Goal: Task Accomplishment & Management: Manage account settings

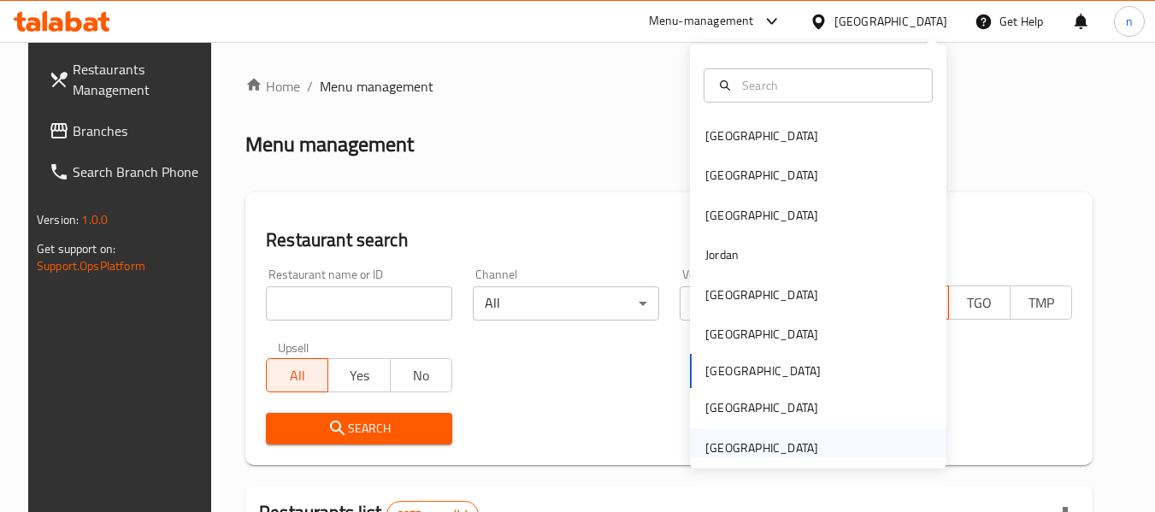
click at [825, 451] on div "[GEOGRAPHIC_DATA]" at bounding box center [818, 447] width 257 height 39
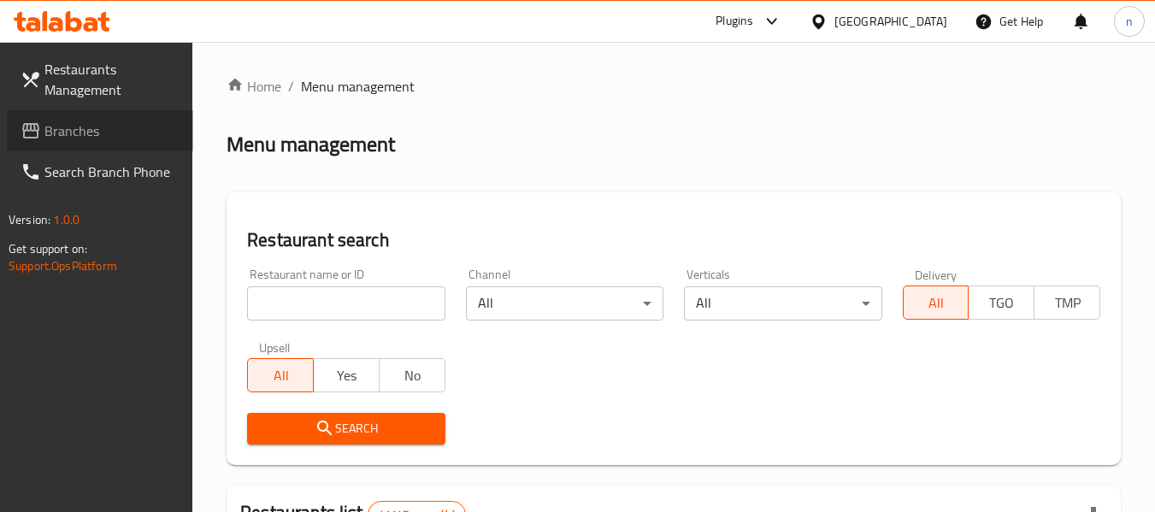
drag, startPoint x: 123, startPoint y: 136, endPoint x: 104, endPoint y: 138, distance: 18.9
click at [122, 136] on span "Branches" at bounding box center [111, 131] width 135 height 21
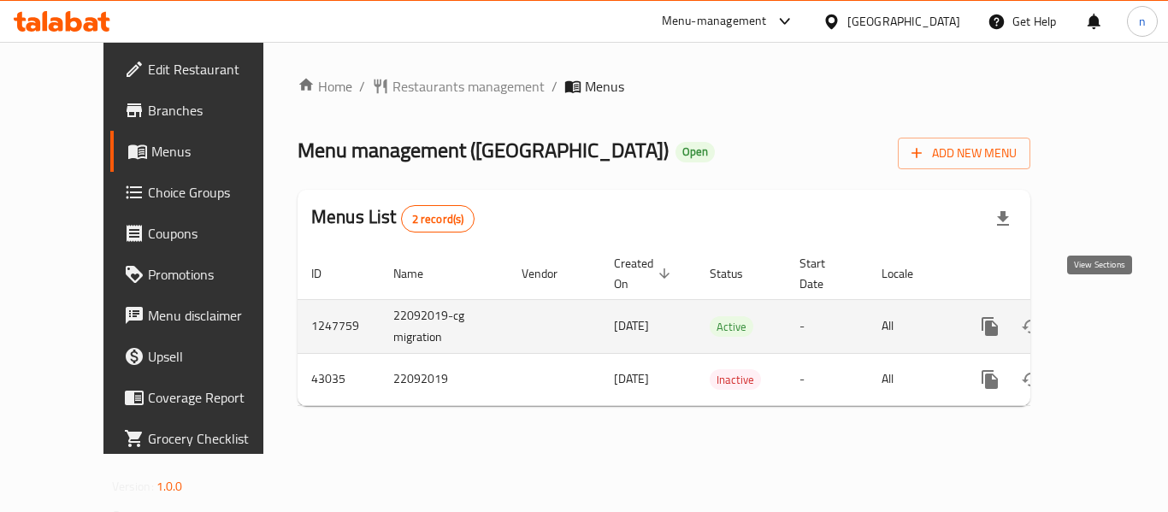
click at [1103, 316] on icon "enhanced table" at bounding box center [1113, 326] width 21 height 21
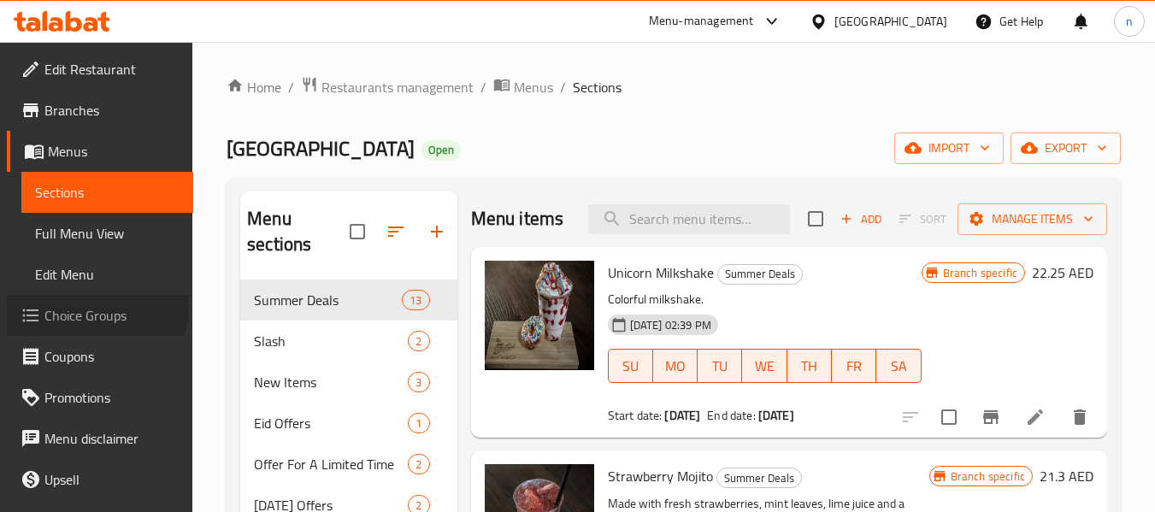
click at [95, 306] on span "Choice Groups" at bounding box center [111, 315] width 135 height 21
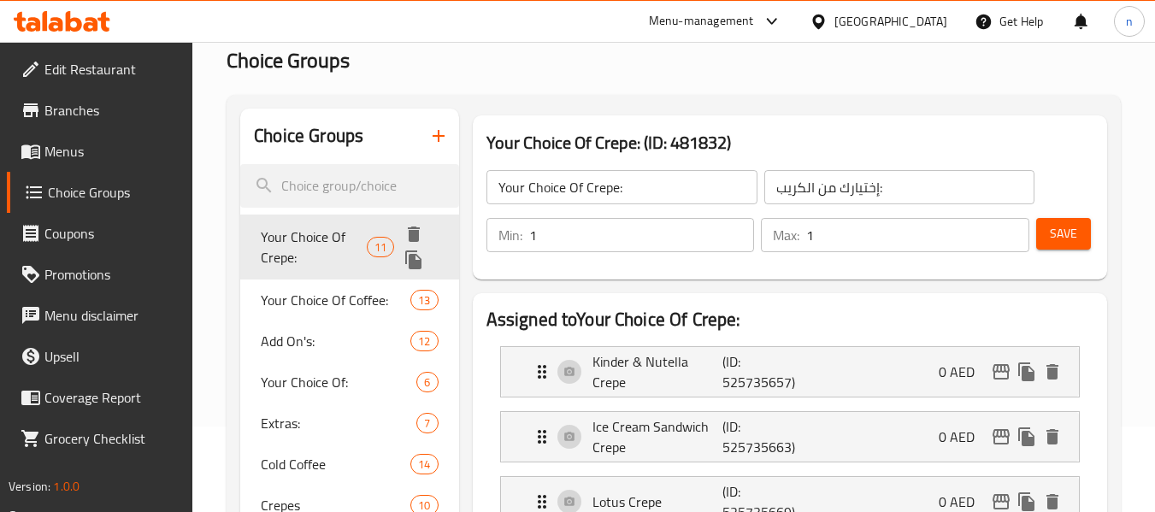
scroll to position [171, 0]
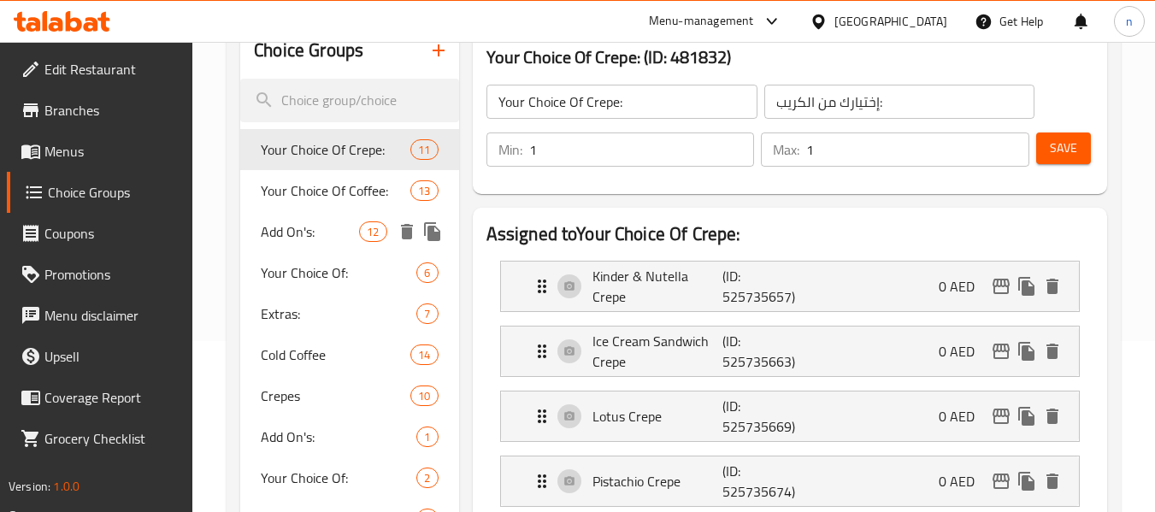
click at [278, 234] on span "Add On's:" at bounding box center [310, 231] width 98 height 21
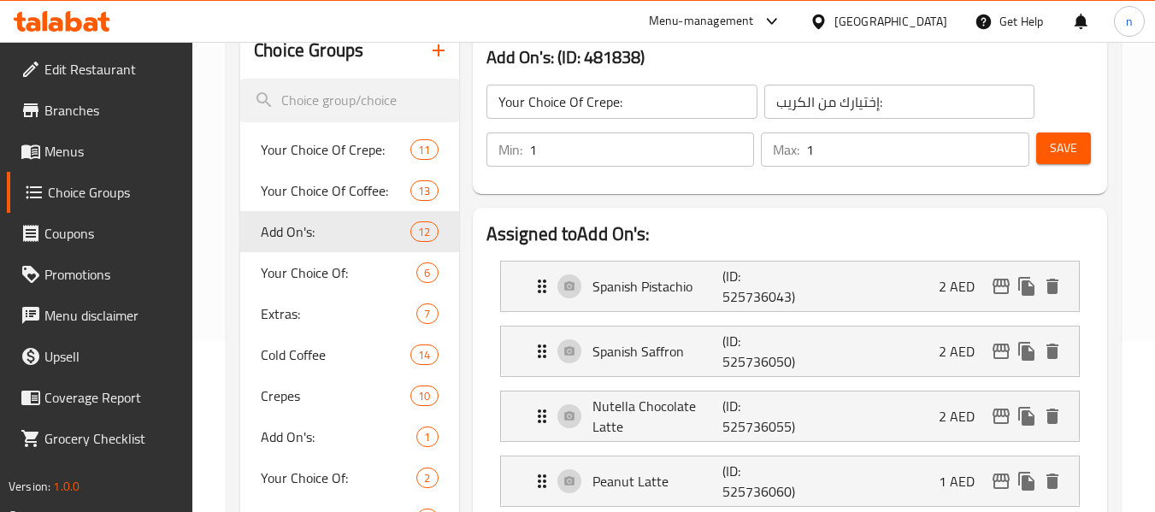
type input "Add On's:"
type input "الإضافات:"
type input "0"
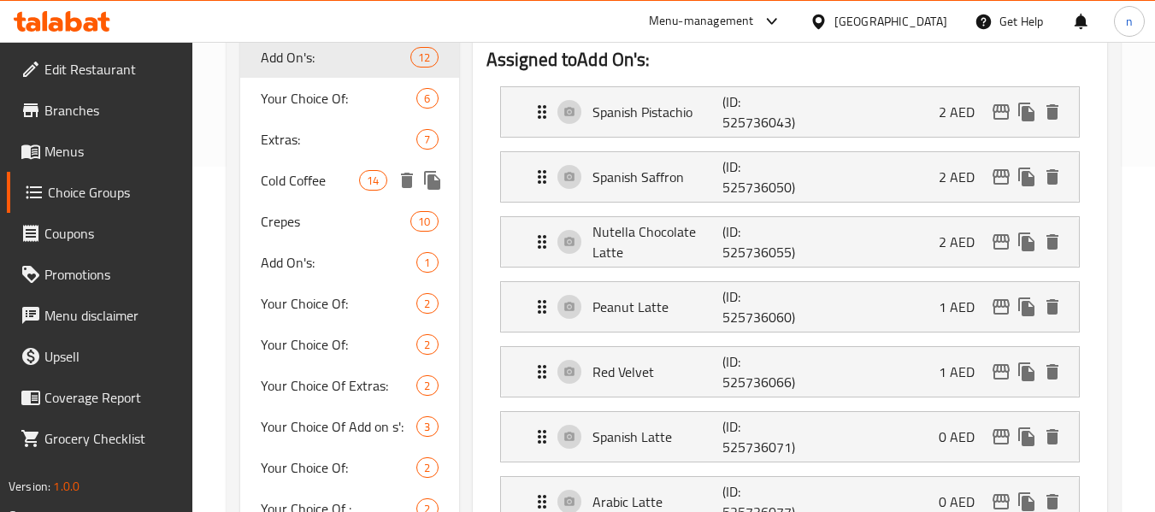
scroll to position [428, 0]
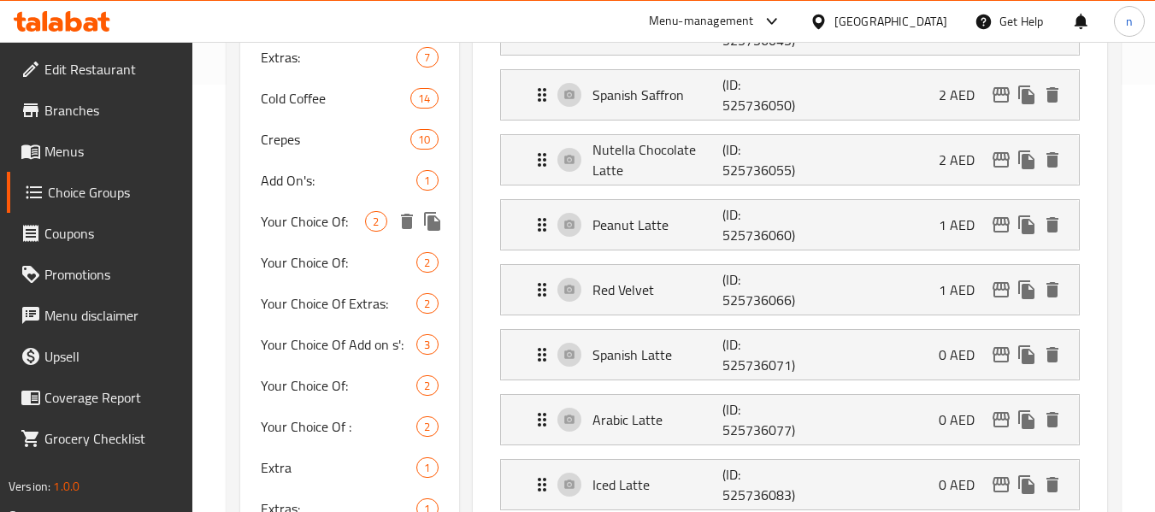
click at [324, 223] on span "Your Choice Of:" at bounding box center [313, 221] width 104 height 21
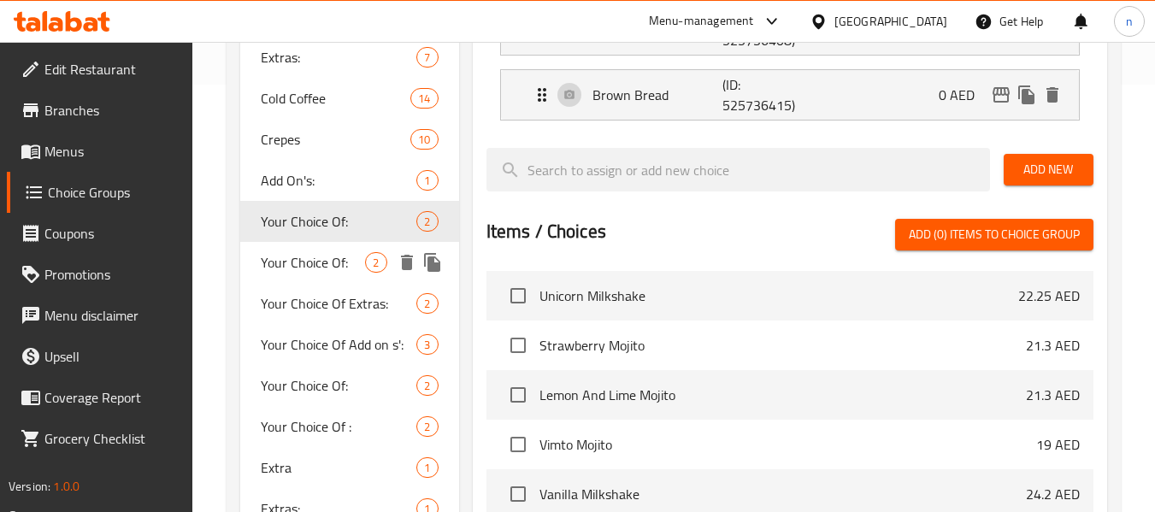
type input "Your Choice Of:"
type input "إختيارك من:"
type input "1"
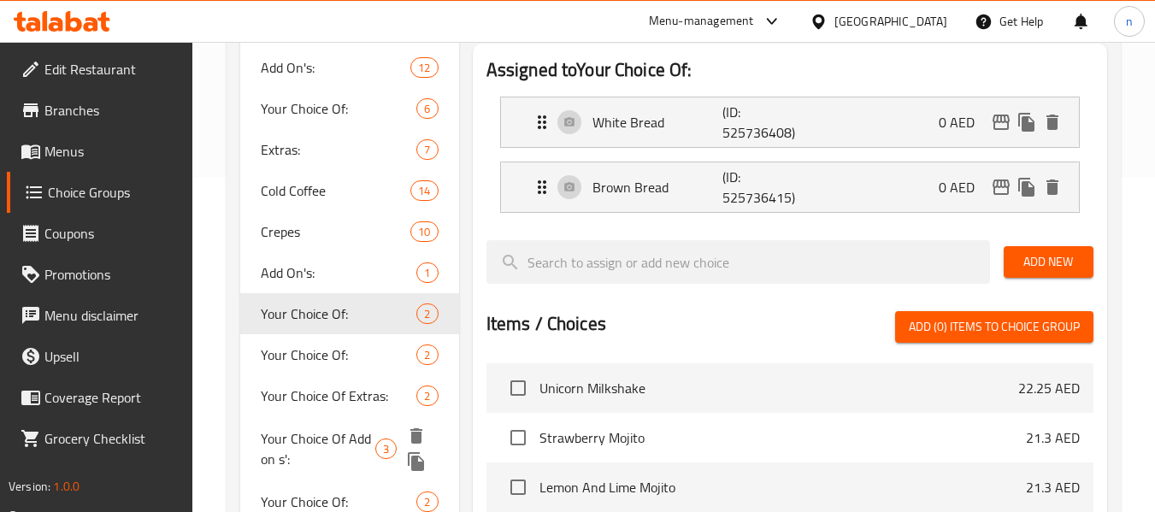
scroll to position [342, 0]
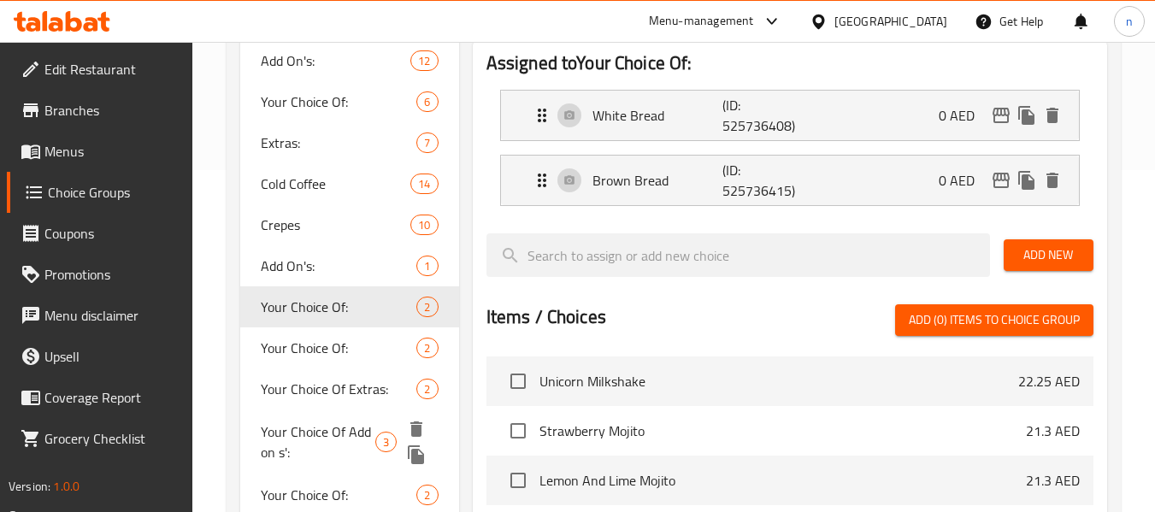
click at [325, 446] on span "Your Choice Of Add on s':" at bounding box center [318, 442] width 115 height 41
type input "Your Choice Of Add on s':"
type input "أختيارك من الاضافات:"
type input "0"
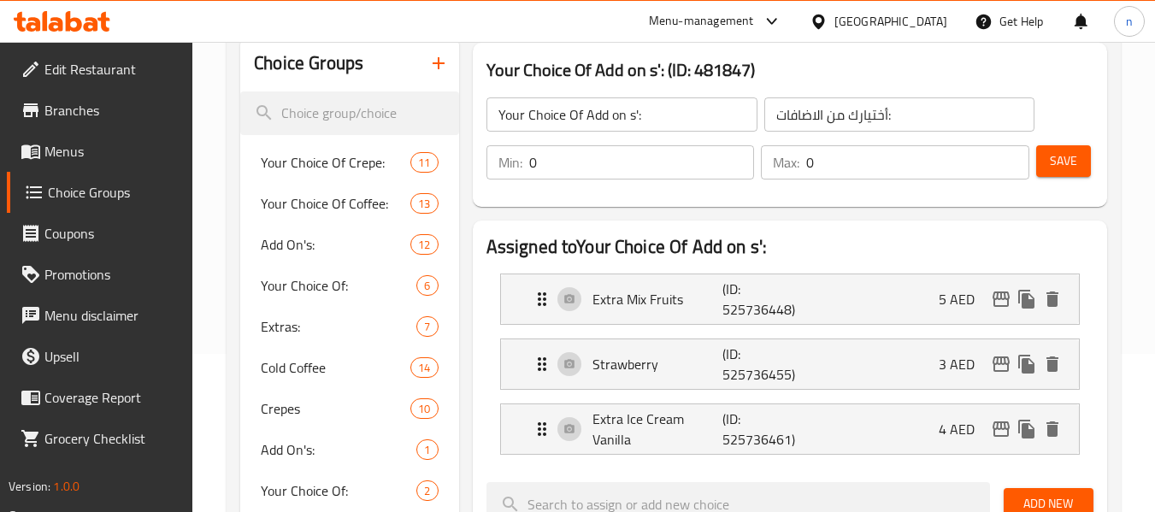
scroll to position [0, 0]
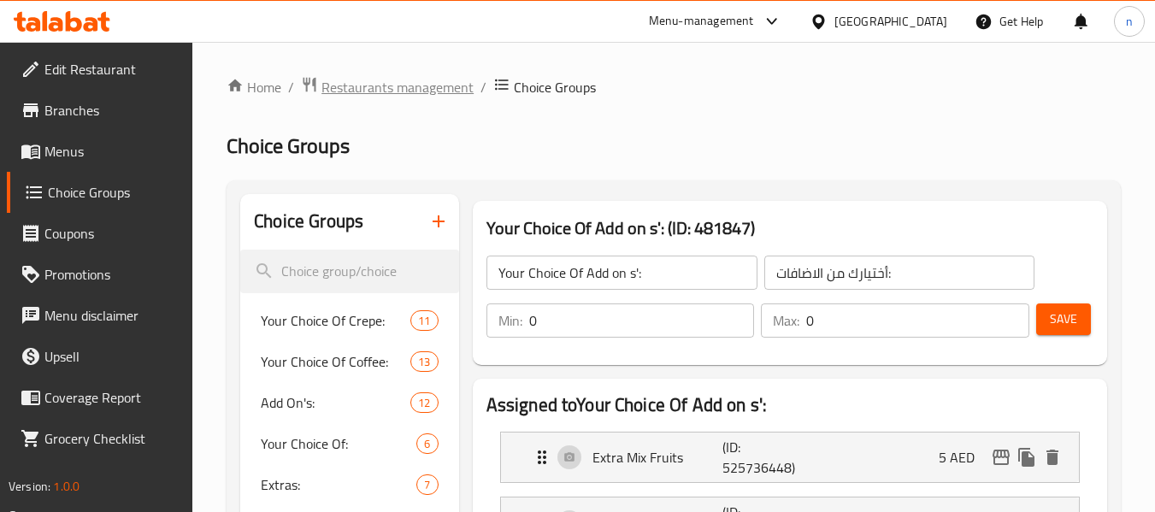
click at [357, 84] on span "Restaurants management" at bounding box center [398, 87] width 152 height 21
